Goal: Complete application form

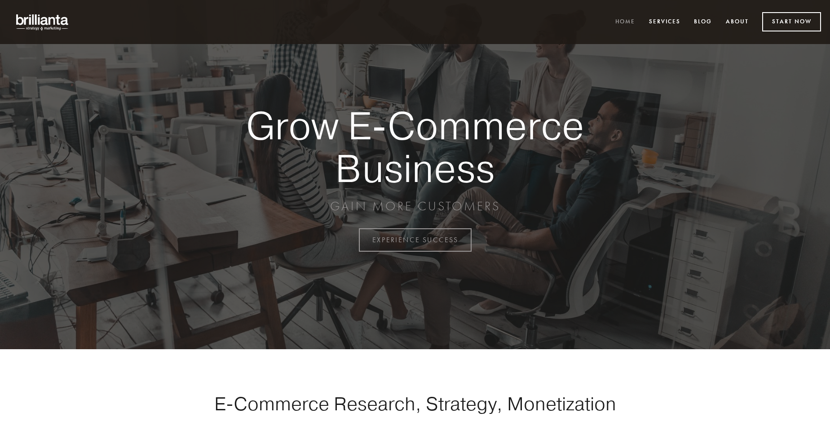
scroll to position [2353, 0]
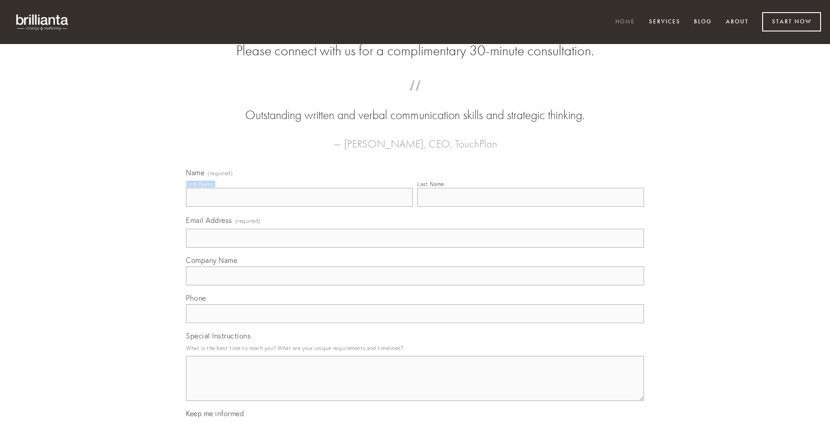
type input "[PERSON_NAME]"
click at [530, 206] on input "Last Name" at bounding box center [530, 197] width 227 height 19
type input "[PERSON_NAME]"
click at [415, 247] on input "Email Address (required)" at bounding box center [415, 237] width 458 height 19
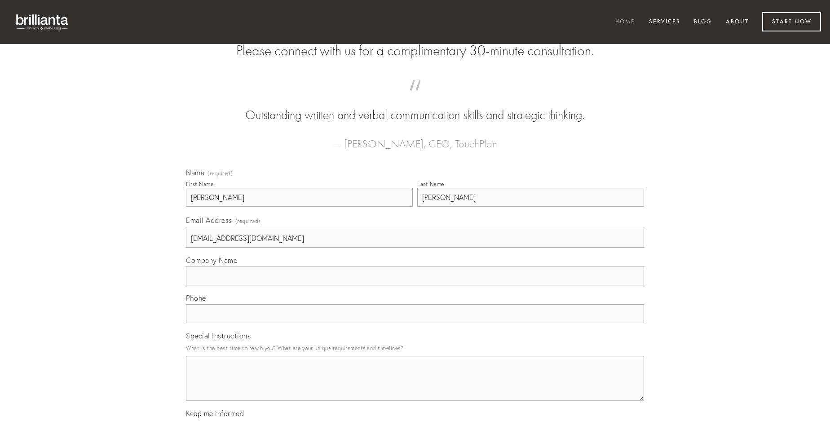
type input "[EMAIL_ADDRESS][DOMAIN_NAME]"
click at [415, 285] on input "Company Name" at bounding box center [415, 275] width 458 height 19
type input "tredecim"
click at [415, 323] on input "text" at bounding box center [415, 313] width 458 height 19
click at [415, 386] on textarea "Special Instructions" at bounding box center [415, 378] width 458 height 45
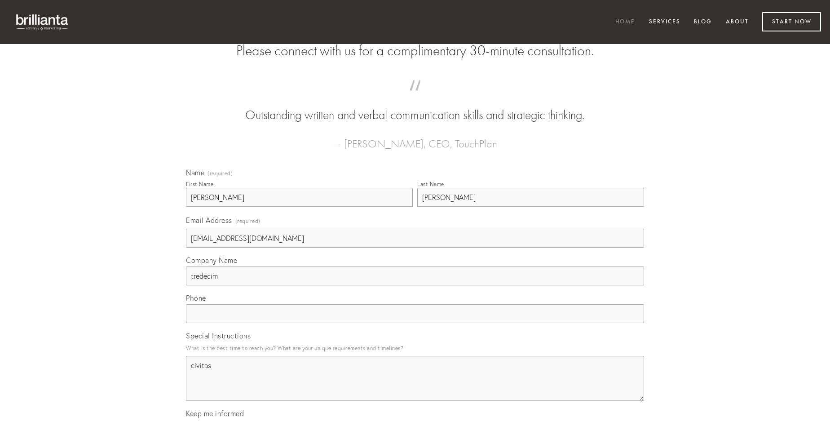
type textarea "civitas"
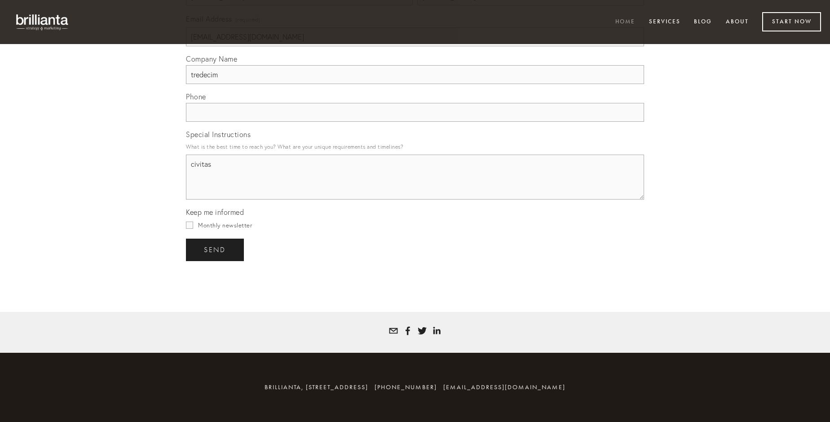
click at [215, 249] on span "send" at bounding box center [215, 250] width 22 height 8
